Goal: Information Seeking & Learning: Learn about a topic

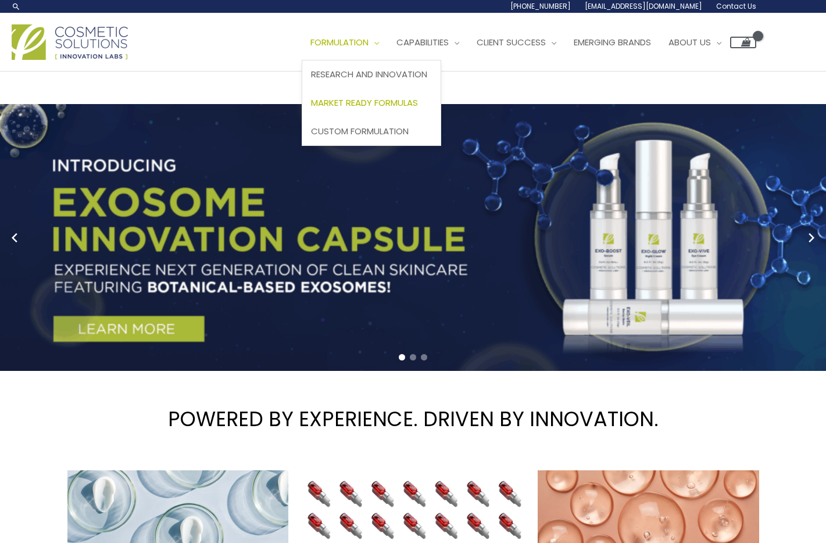
click at [375, 101] on span "Market Ready Formulas" at bounding box center [364, 102] width 107 height 12
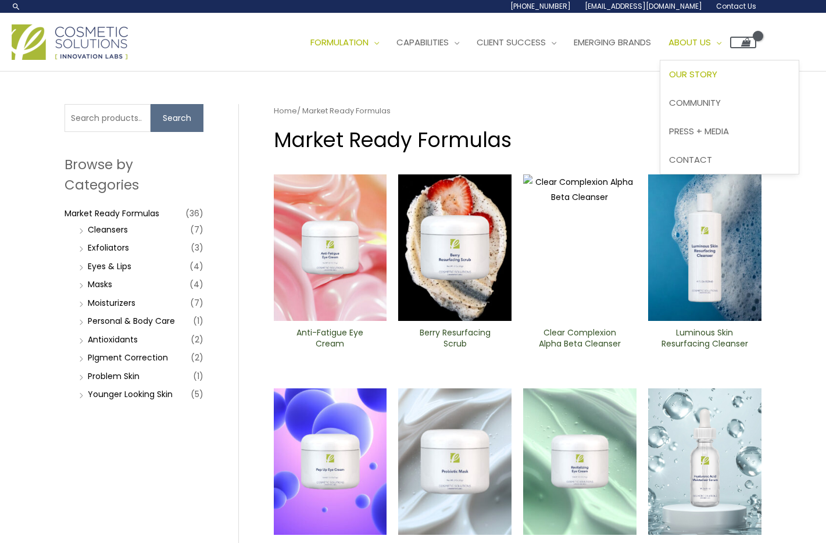
click at [711, 42] on span "About Us" at bounding box center [689, 42] width 42 height 12
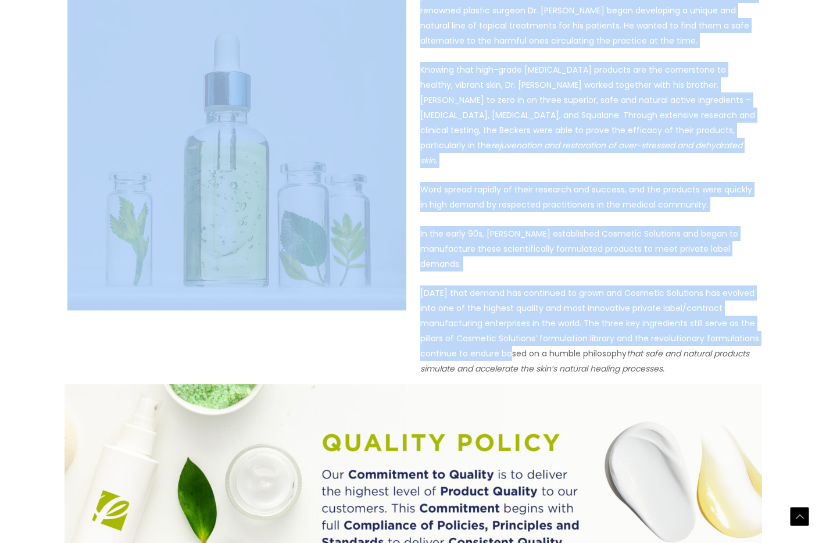
scroll to position [643, 0]
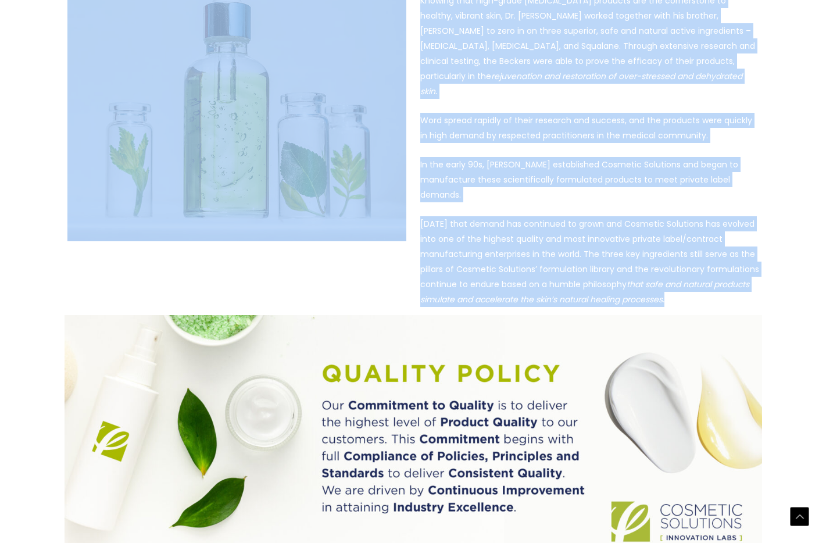
drag, startPoint x: 283, startPoint y: 149, endPoint x: 676, endPoint y: 287, distance: 416.4
click at [676, 287] on div "WHO WE ARE At Cosmetic Solutions we have devoted the past 30 years to establish…" at bounding box center [412, 196] width 697 height 1471
copy div "WHO WE ARE At Cosmetic Solutions we have devoted the past 30 years to establish…"
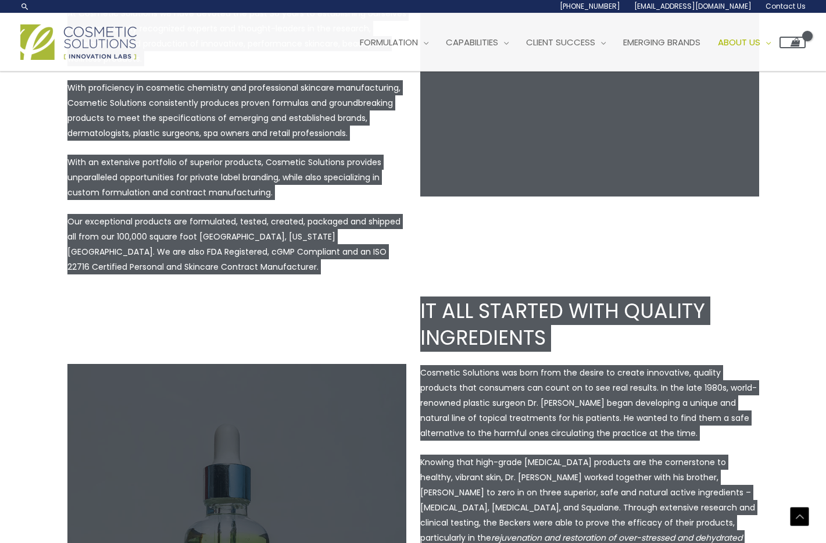
scroll to position [0, 0]
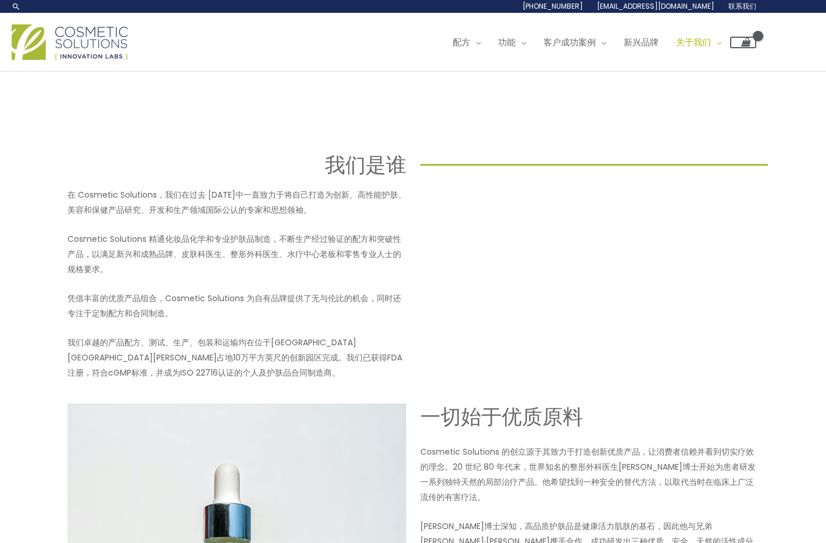
drag, startPoint x: 447, startPoint y: 99, endPoint x: 483, endPoint y: 71, distance: 45.2
click at [532, 67] on link "自有品牌" at bounding box center [559, 74] width 138 height 28
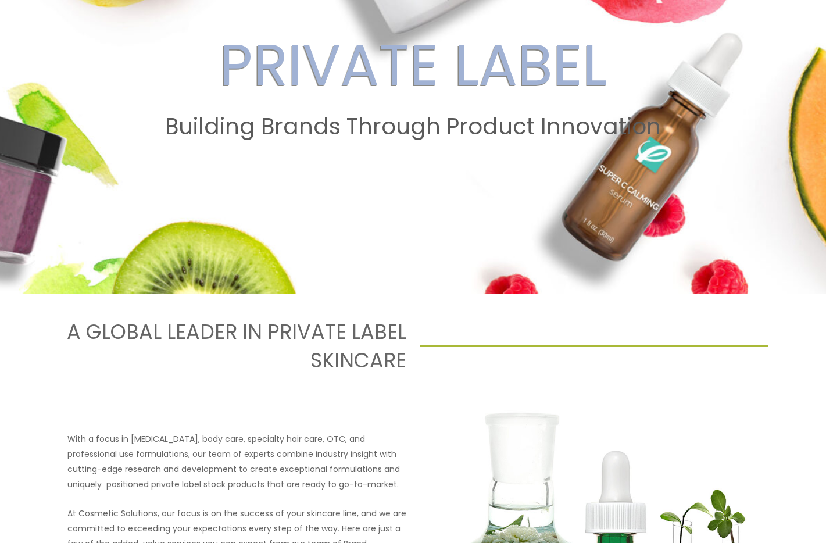
scroll to position [282, 0]
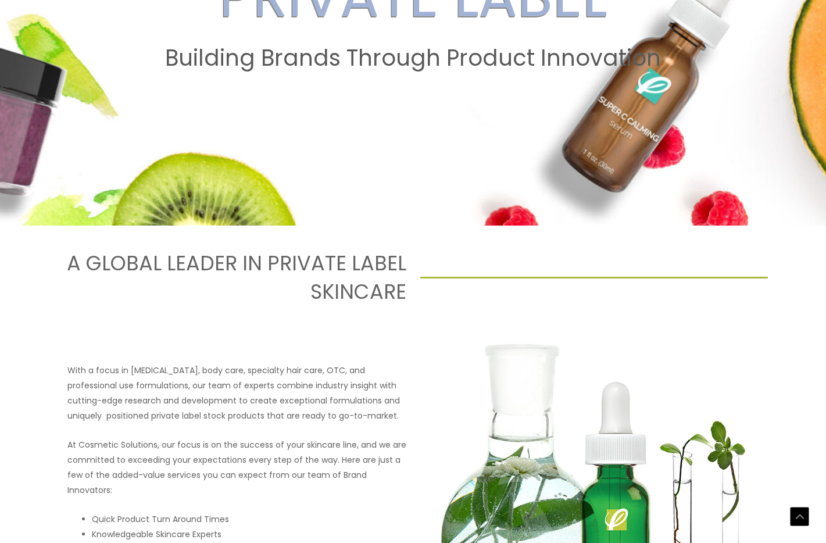
drag, startPoint x: 87, startPoint y: 259, endPoint x: 58, endPoint y: 252, distance: 30.4
click at [87, 259] on h1 "A GLOBAL LEADER IN PRIVATE LABEL SKINCARE" at bounding box center [232, 277] width 348 height 57
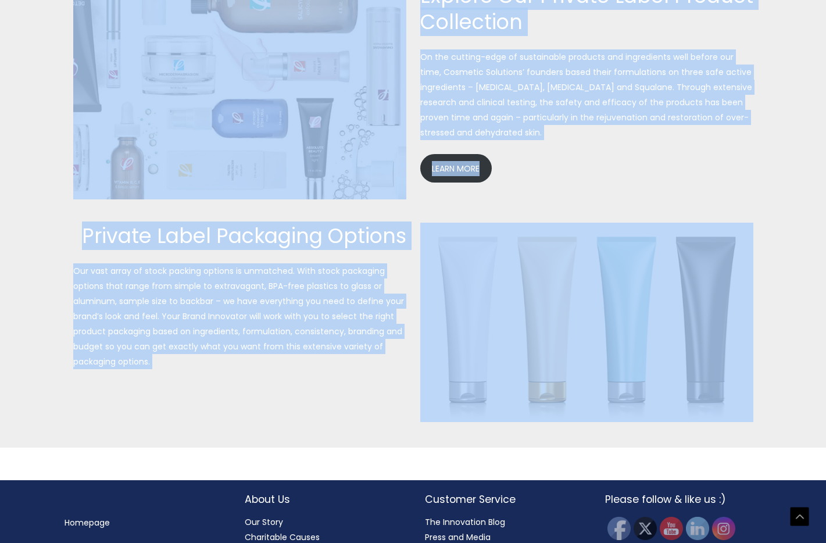
scroll to position [2638, 0]
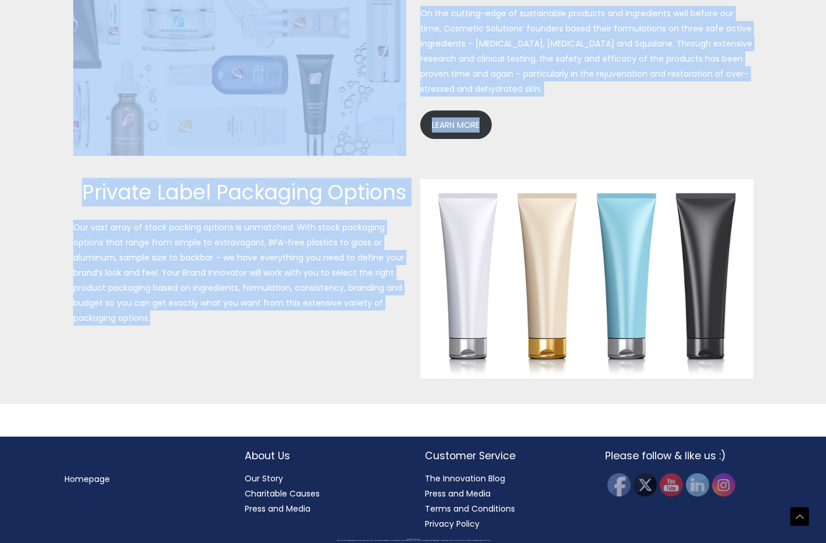
drag, startPoint x: 51, startPoint y: 254, endPoint x: 350, endPoint y: 317, distance: 305.2
copy div "A GLOBAL LEADER IN PRIVATE LABEL SKINCARE With a focus in skin care, body care,…"
